Goal: Transaction & Acquisition: Purchase product/service

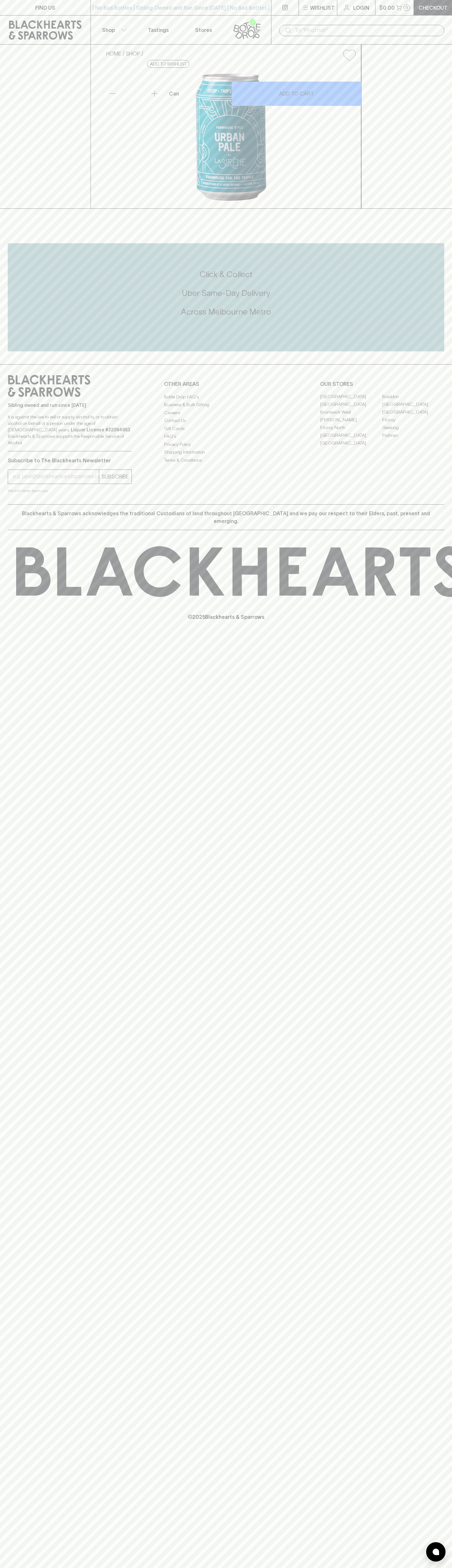
click at [315, 30] on input "text" at bounding box center [367, 31] width 144 height 11
click at [451, 504] on div "Sibling owned and run since [DATE] It is against the law to sell or supply alco…" at bounding box center [226, 434] width 452 height 140
click at [265, 1567] on html "FIND US | No Bad Bottles | Sibling Owned and Run Since [DATE] | No Bad Bottles …" at bounding box center [226, 784] width 452 height 1568
click at [27, 1048] on div "FIND US | No Bad Bottles | Sibling Owned and Run Since [DATE] | No Bad Bottles …" at bounding box center [226, 784] width 452 height 1568
